Goal: Task Accomplishment & Management: Complete application form

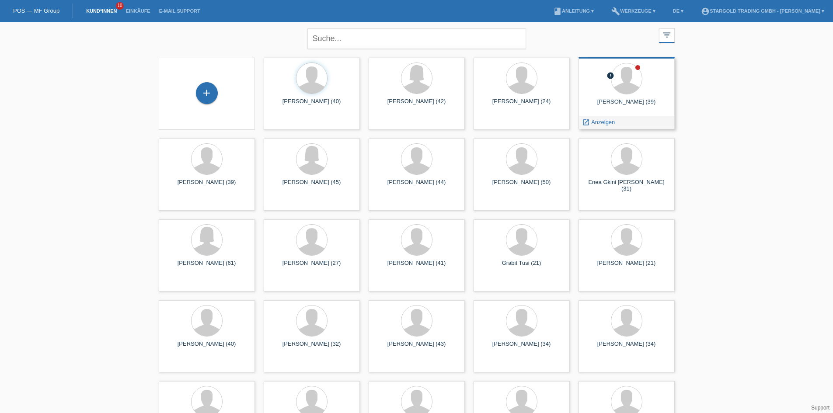
click at [620, 104] on div "[PERSON_NAME] (39)" at bounding box center [627, 105] width 82 height 14
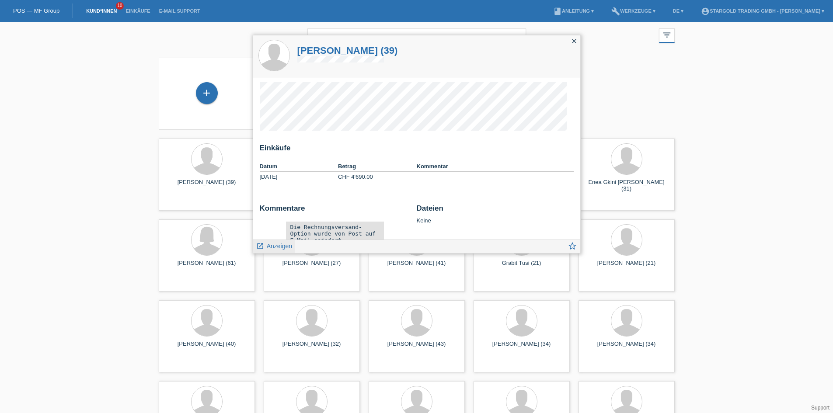
click at [283, 249] on span "Anzeigen" at bounding box center [279, 246] width 25 height 7
click at [273, 249] on span "Anzeigen" at bounding box center [279, 246] width 25 height 7
click at [275, 249] on span "Anzeigen" at bounding box center [279, 246] width 25 height 7
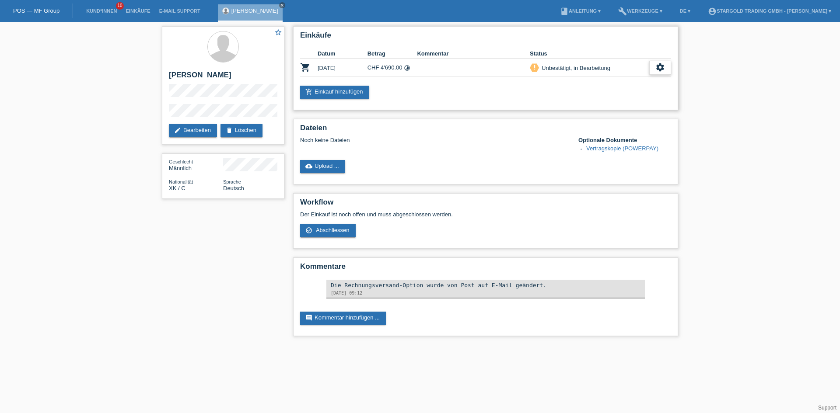
click at [659, 63] on icon "settings" at bounding box center [660, 68] width 10 height 10
click at [586, 107] on span "Abschliessen" at bounding box center [591, 107] width 36 height 10
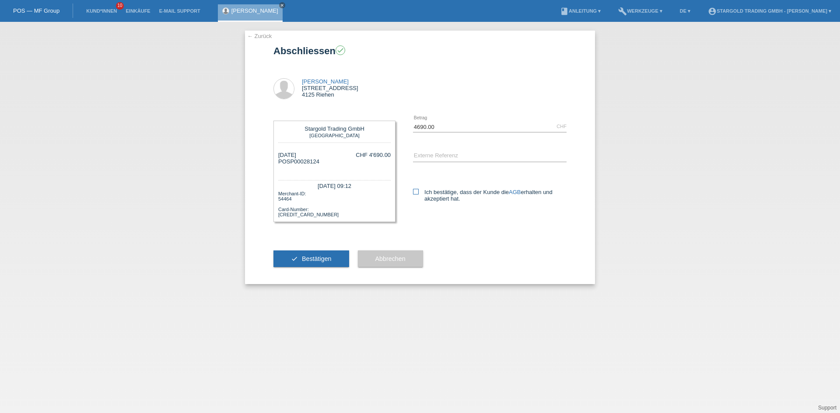
click at [428, 195] on label "Ich bestätige, dass der Kunde die AGB erhalten und akzeptiert hat." at bounding box center [490, 195] width 154 height 13
click at [419, 195] on input "Ich bestätige, dass der Kunde die AGB erhalten und akzeptiert hat." at bounding box center [416, 192] width 6 height 6
checkbox input "true"
click at [329, 258] on span "Bestätigen" at bounding box center [317, 258] width 30 height 7
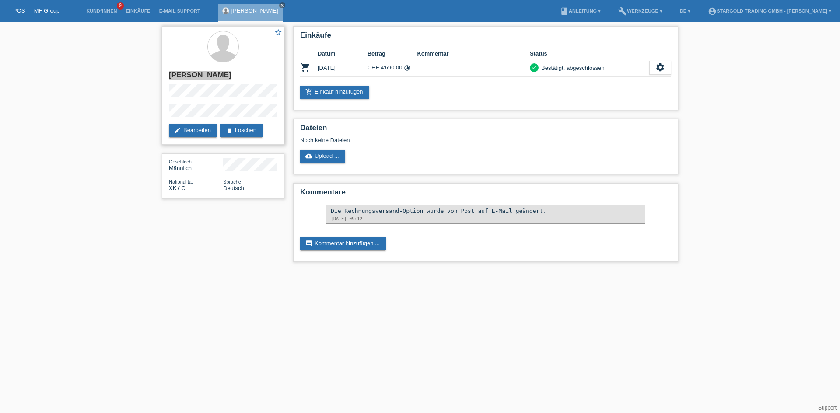
click at [163, 64] on div "star_border [PERSON_NAME] edit Bearbeiten delete Löschen" at bounding box center [223, 85] width 122 height 119
click at [123, 47] on div "star_border [PERSON_NAME] edit Bearbeiten delete Löschen Geschlecht Männlich Na…" at bounding box center [420, 146] width 840 height 249
click at [663, 63] on icon "settings" at bounding box center [660, 68] width 10 height 10
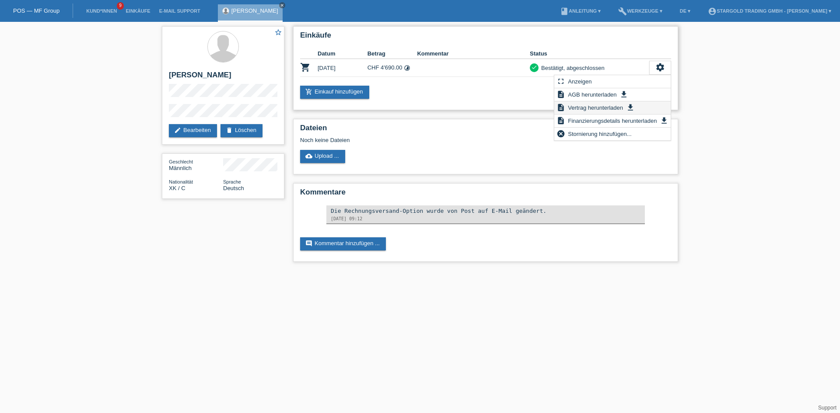
click at [609, 110] on span "Vertrag herunterladen" at bounding box center [596, 107] width 58 height 10
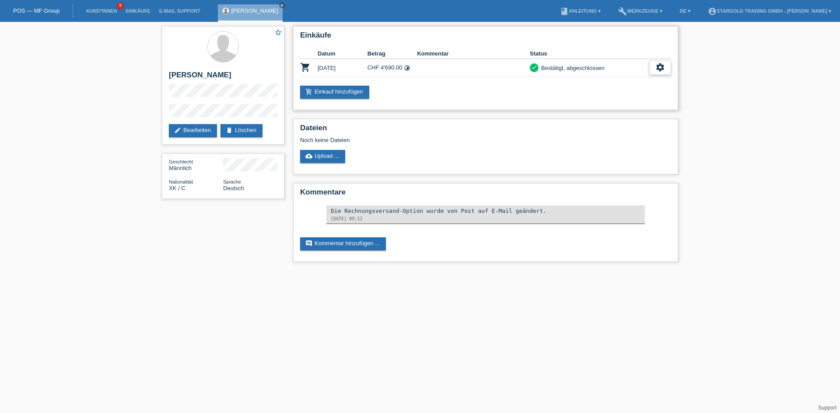
click at [661, 66] on icon "settings" at bounding box center [660, 68] width 10 height 10
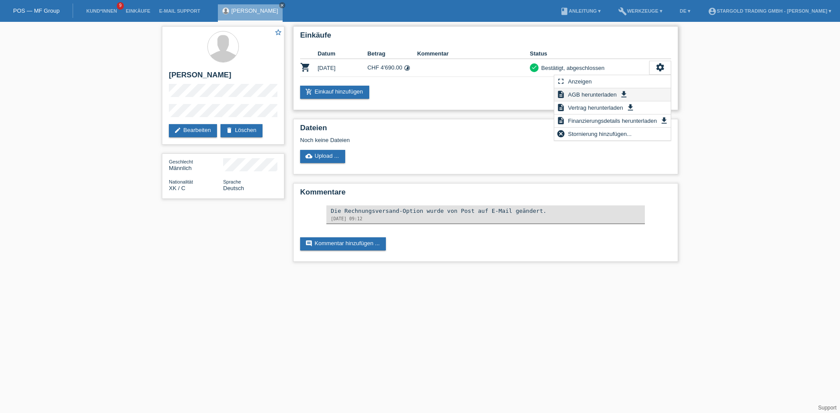
click at [604, 98] on span "AGB herunterladen" at bounding box center [592, 94] width 51 height 10
